Goal: Check status: Check status

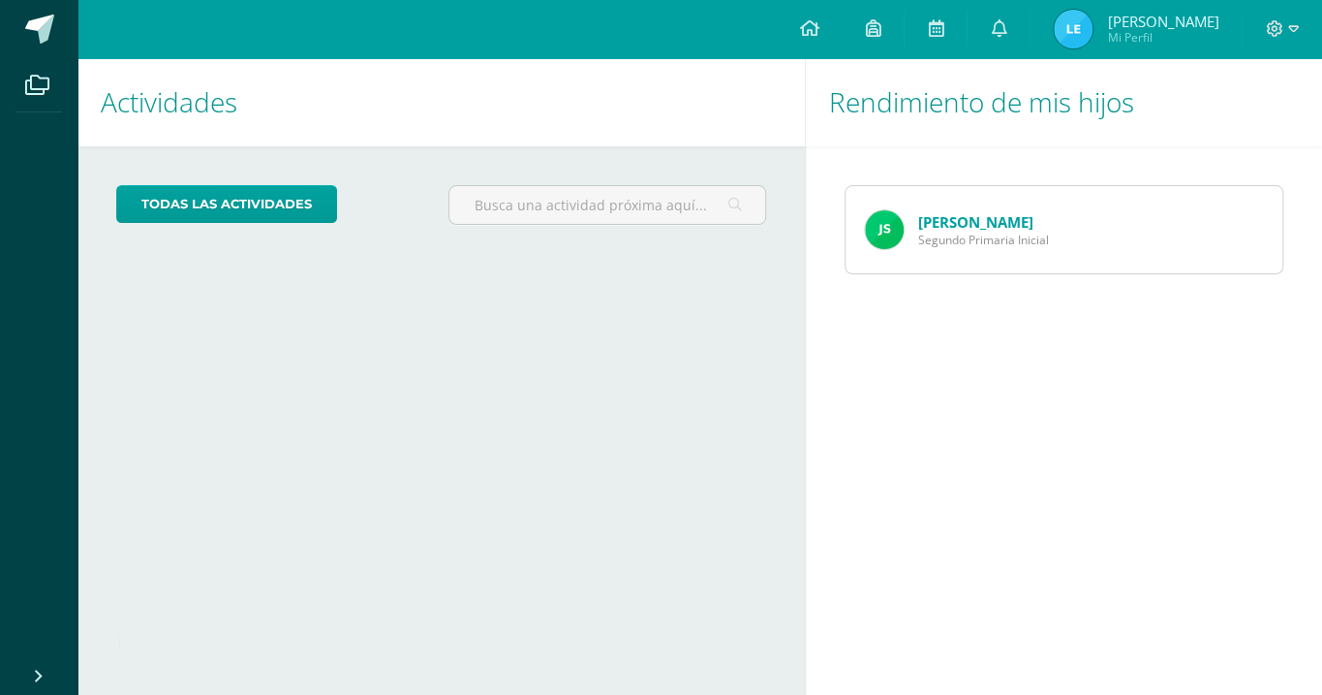
click at [882, 238] on img at bounding box center [884, 229] width 39 height 39
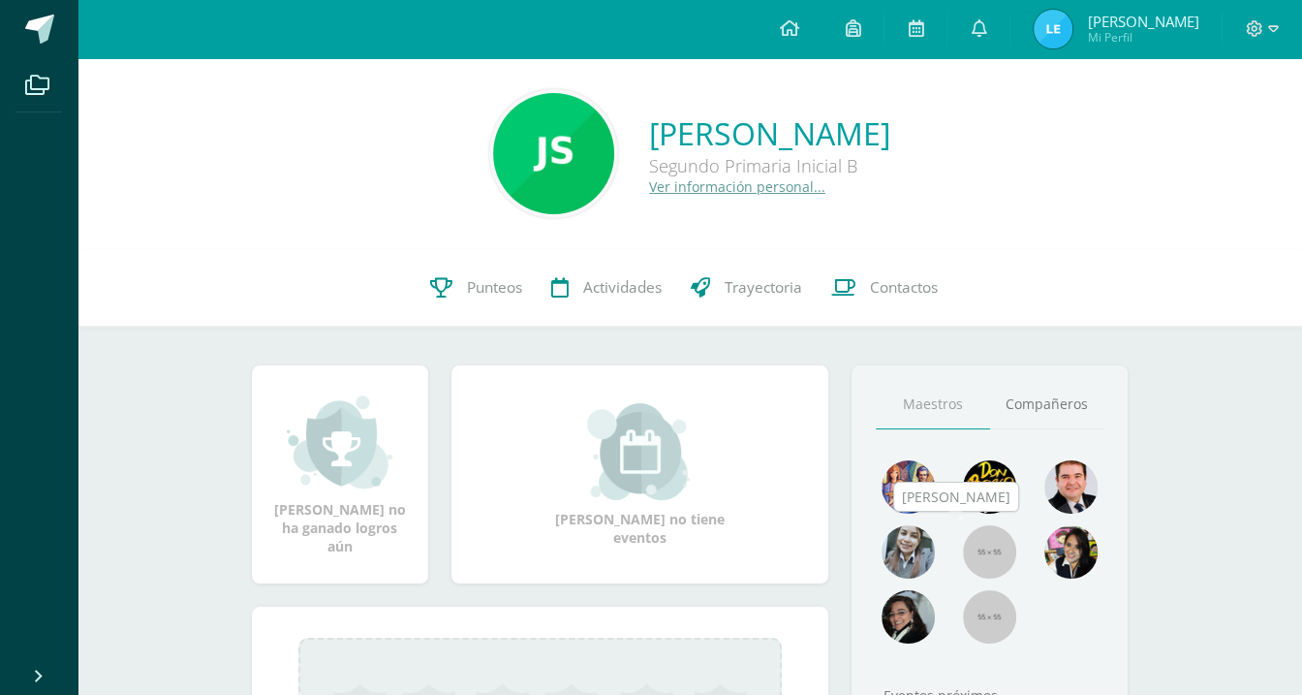
click at [990, 539] on img at bounding box center [989, 551] width 53 height 53
click at [990, 537] on img at bounding box center [989, 551] width 53 height 53
click at [990, 534] on img at bounding box center [989, 551] width 53 height 53
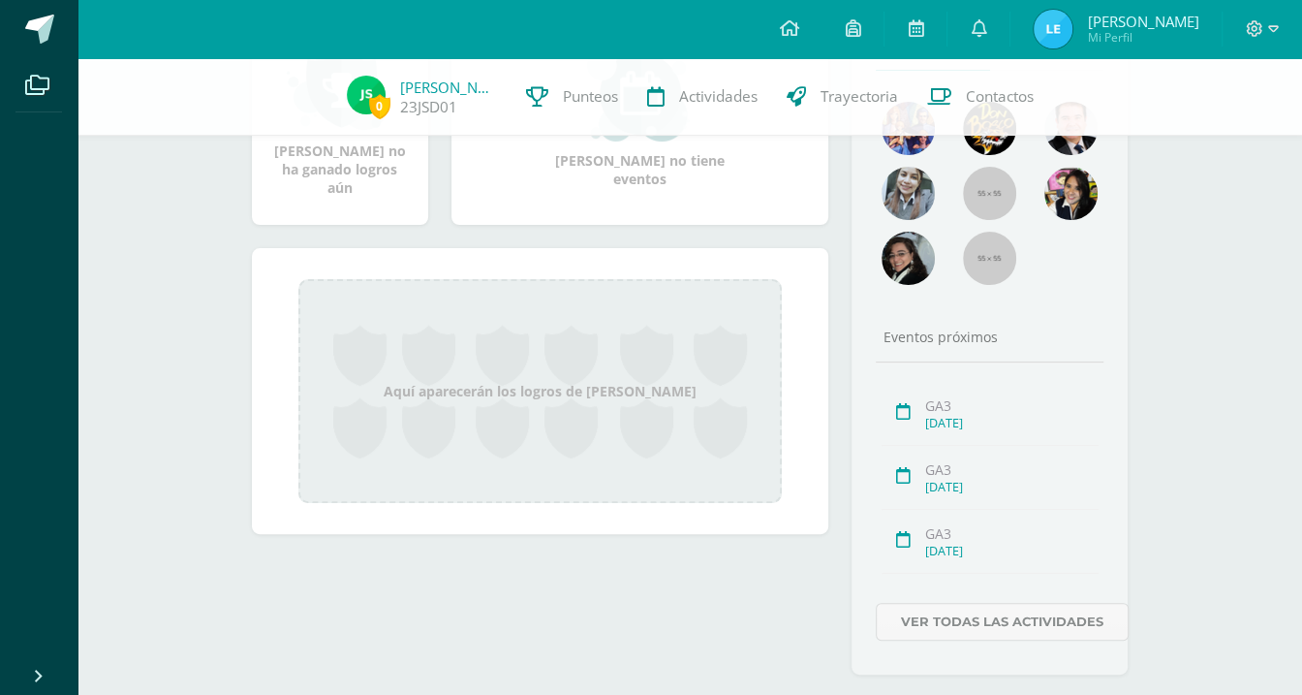
scroll to position [316, 0]
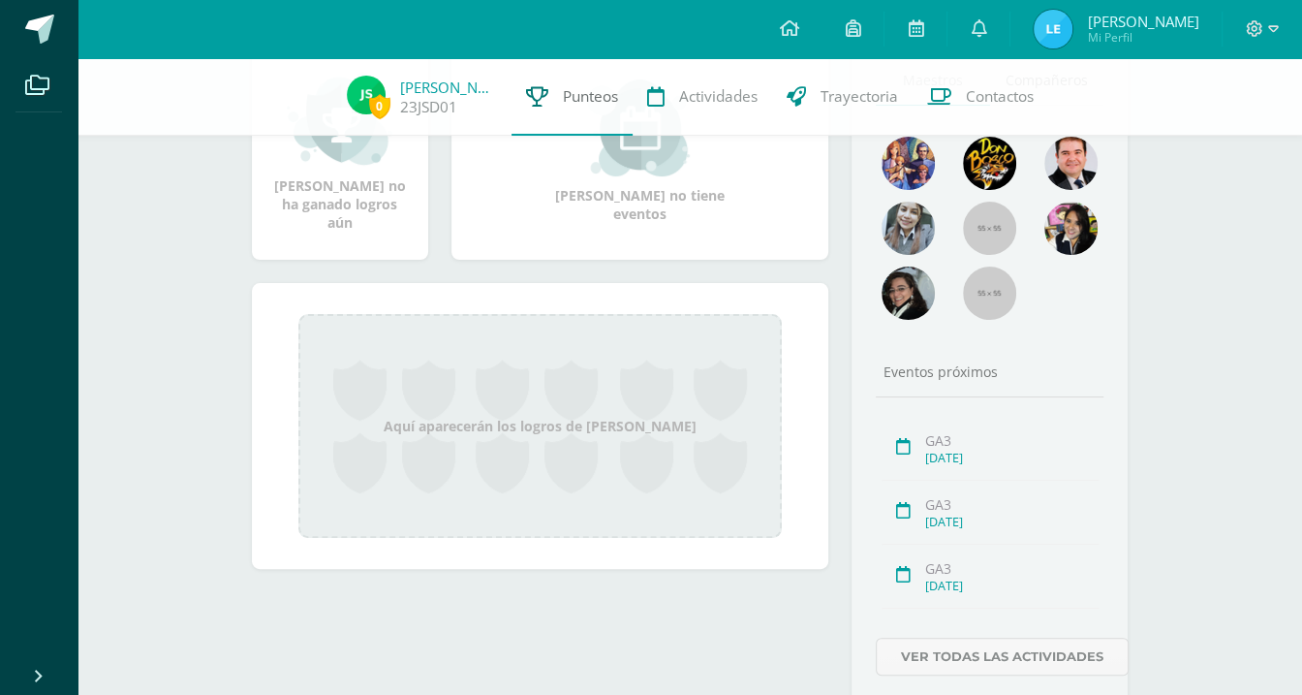
click at [589, 98] on span "Punteos" at bounding box center [590, 96] width 55 height 20
click at [351, 92] on img at bounding box center [366, 95] width 39 height 39
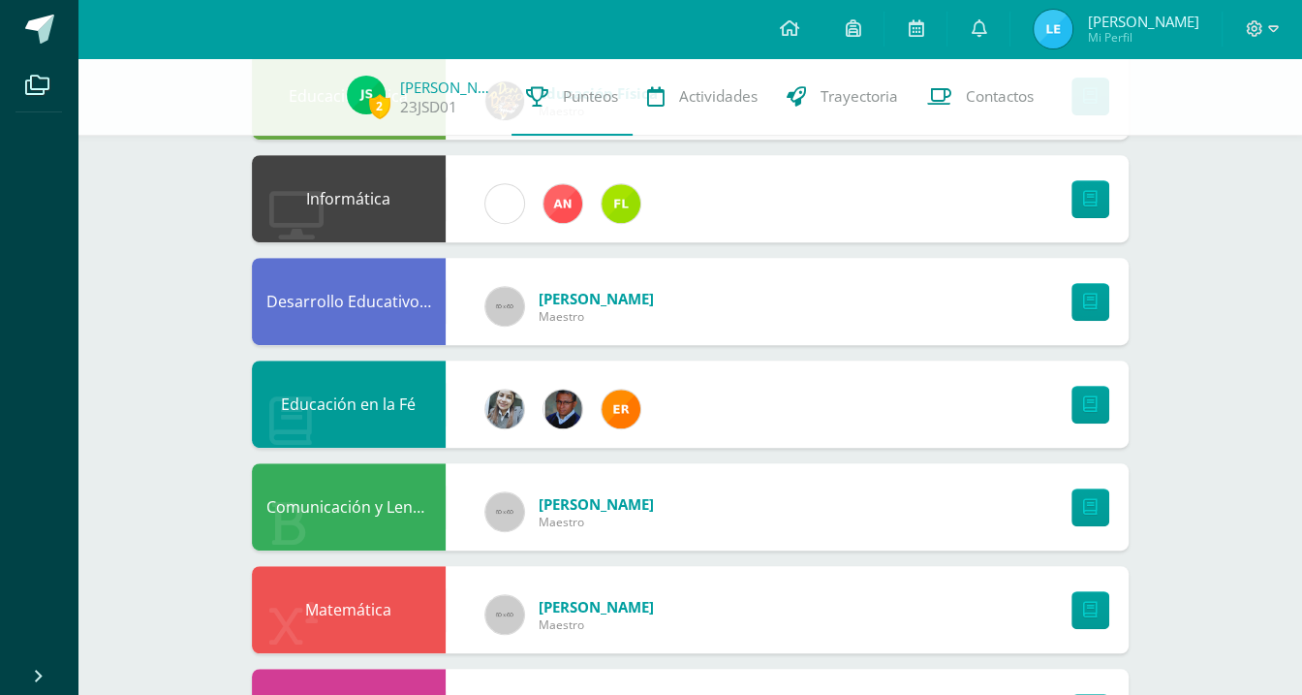
scroll to position [563, 0]
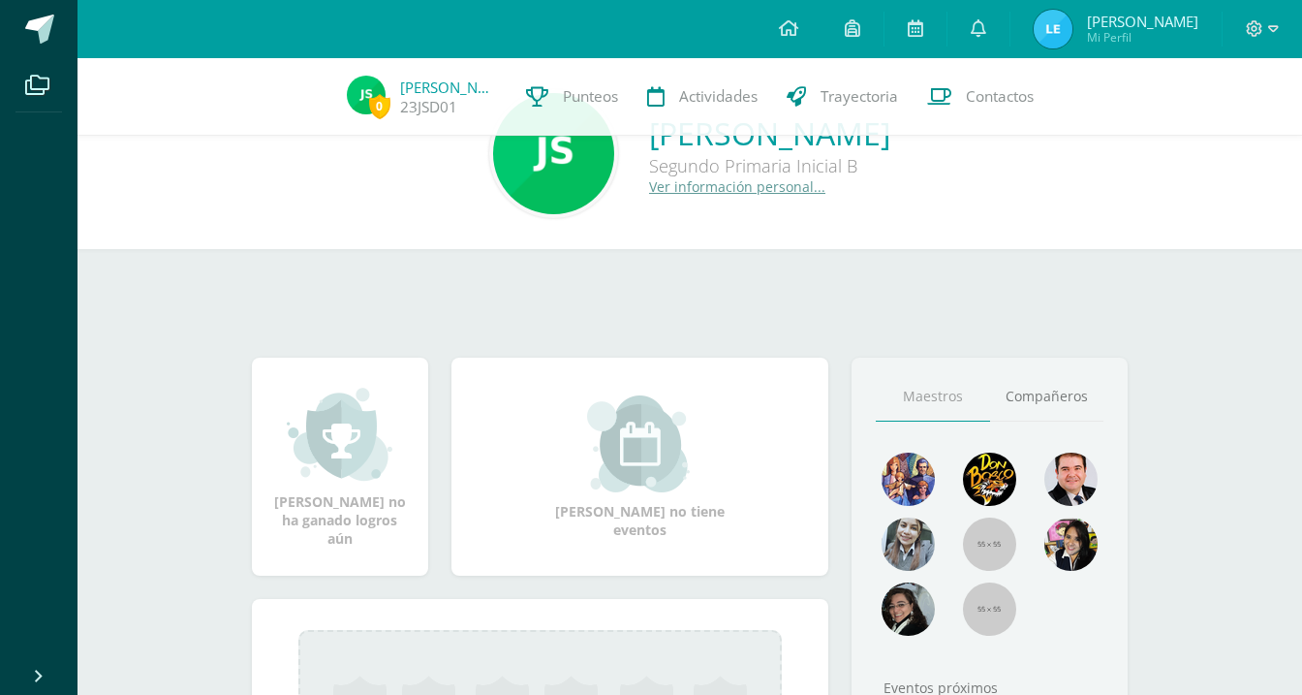
scroll to position [316, 0]
